Goal: Task Accomplishment & Management: Use online tool/utility

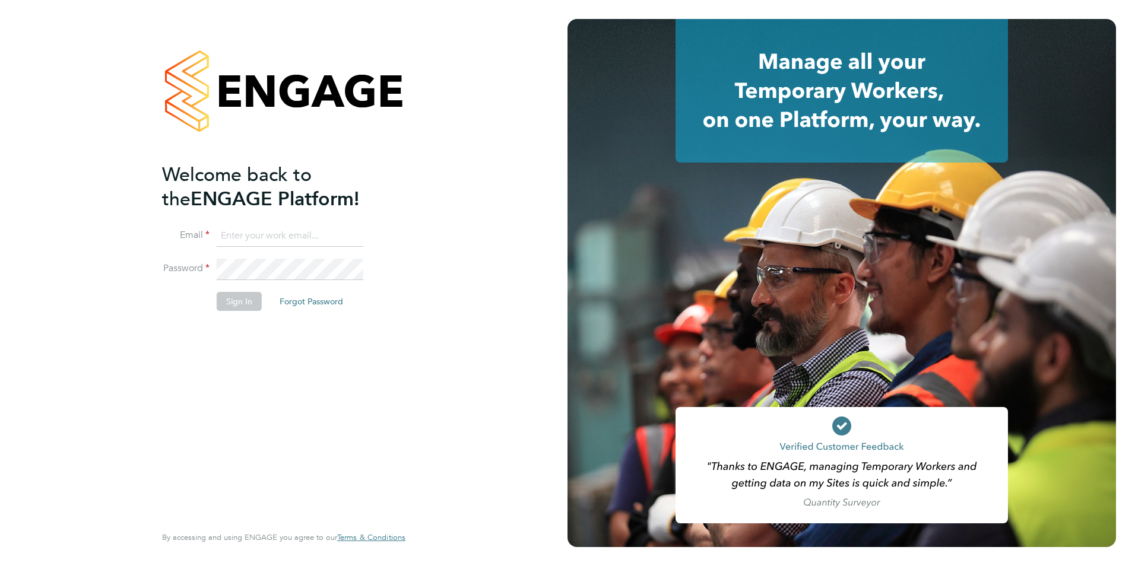
type input "con-twin@hotmail.co.uk"
click at [242, 303] on button "Sign In" at bounding box center [239, 301] width 45 height 19
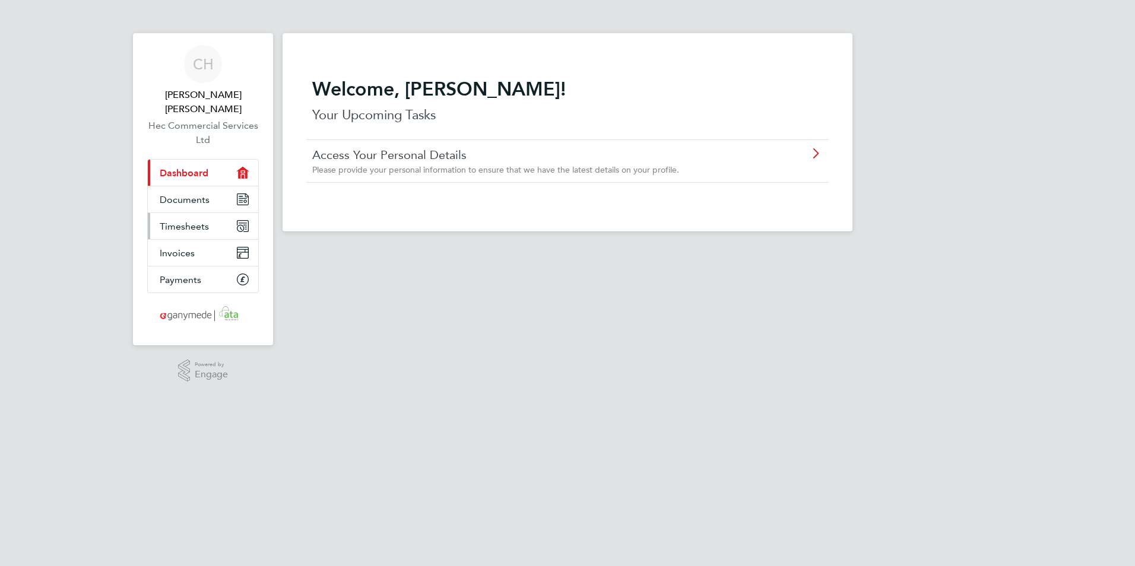
click at [202, 213] on link "Timesheets" at bounding box center [203, 226] width 110 height 26
click at [204, 192] on link "Documents" at bounding box center [203, 199] width 110 height 26
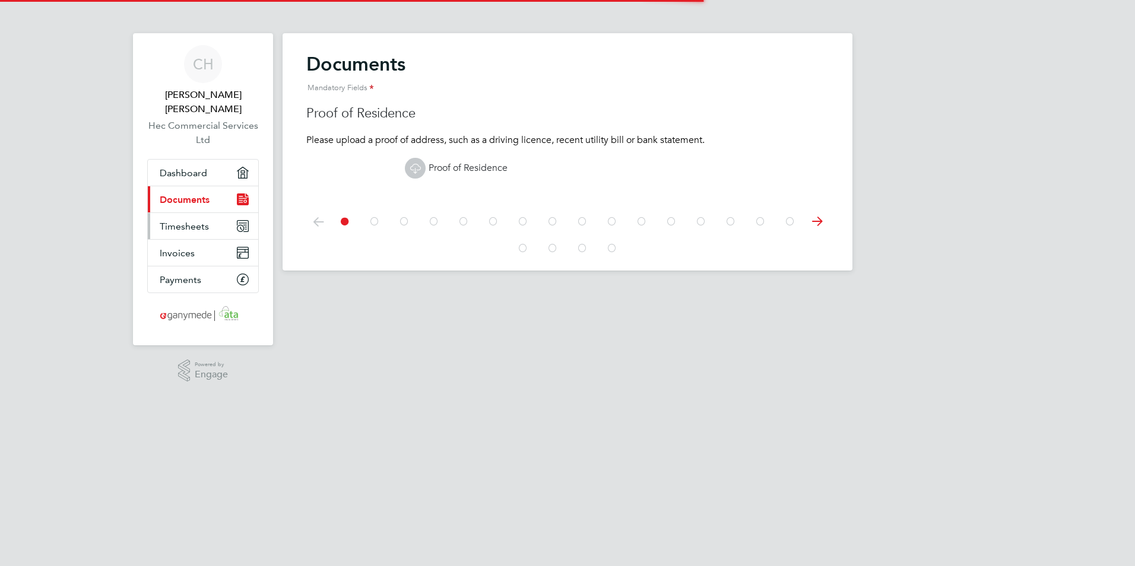
click at [214, 216] on link "Timesheets" at bounding box center [203, 226] width 110 height 26
